Goal: Navigation & Orientation: Go to known website

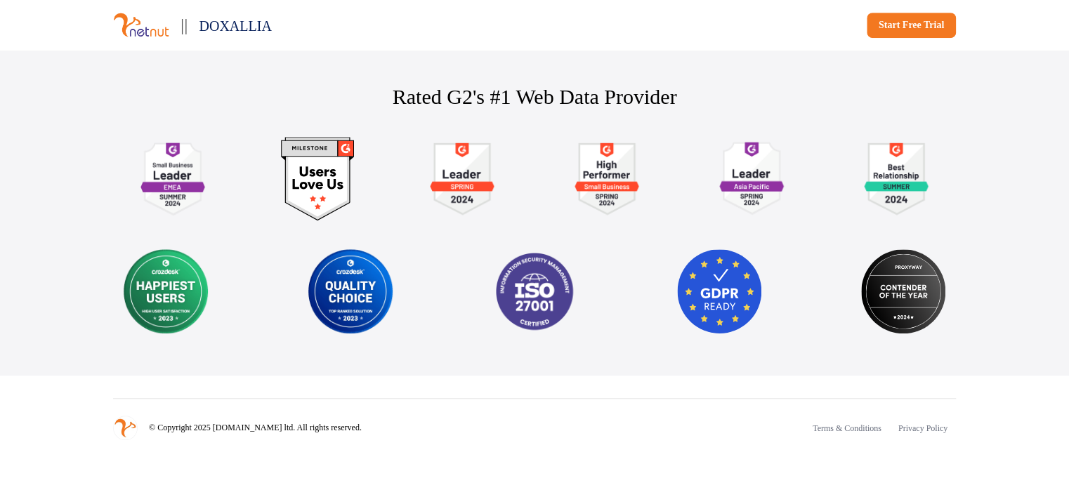
scroll to position [3087, 0]
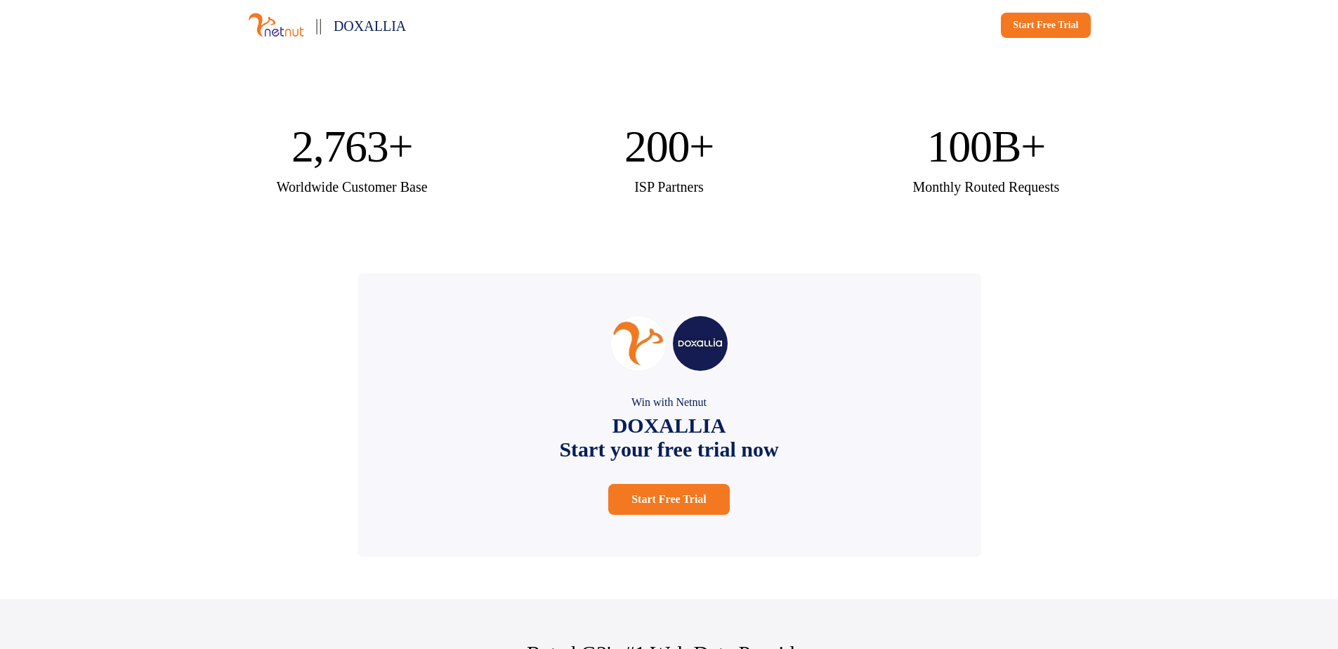
scroll to position [2599, 0]
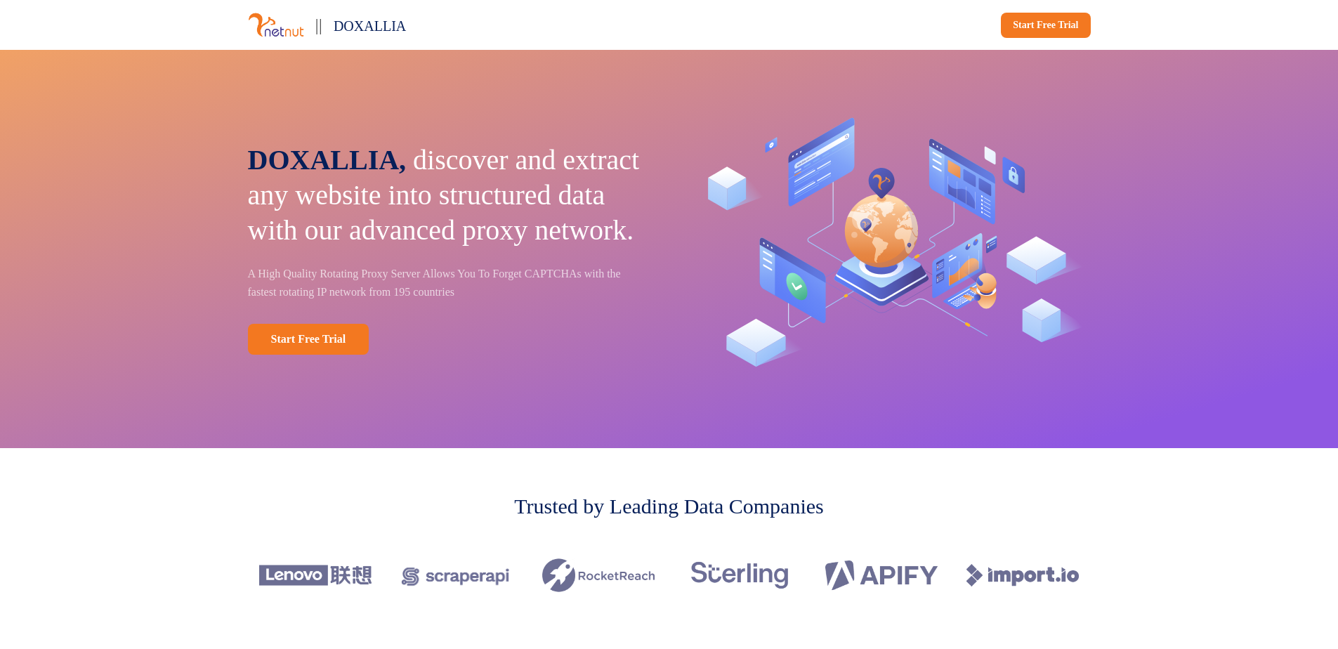
click at [277, 30] on img at bounding box center [276, 25] width 56 height 26
